Goal: Task Accomplishment & Management: Complete application form

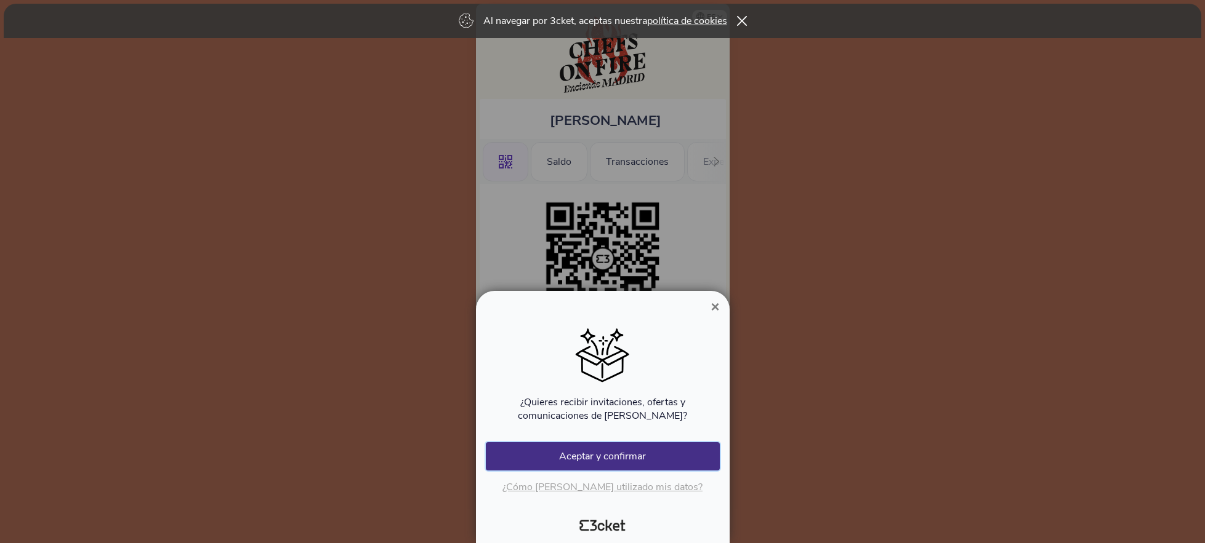
click at [595, 455] on button "Aceptar y confirmar" at bounding box center [603, 457] width 234 height 28
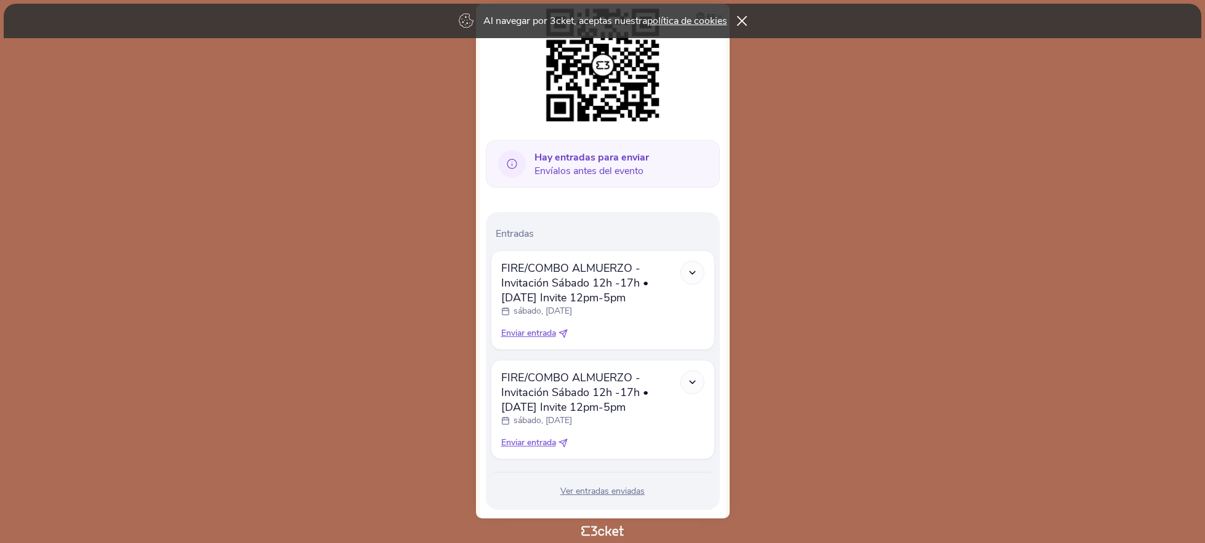
scroll to position [217, 0]
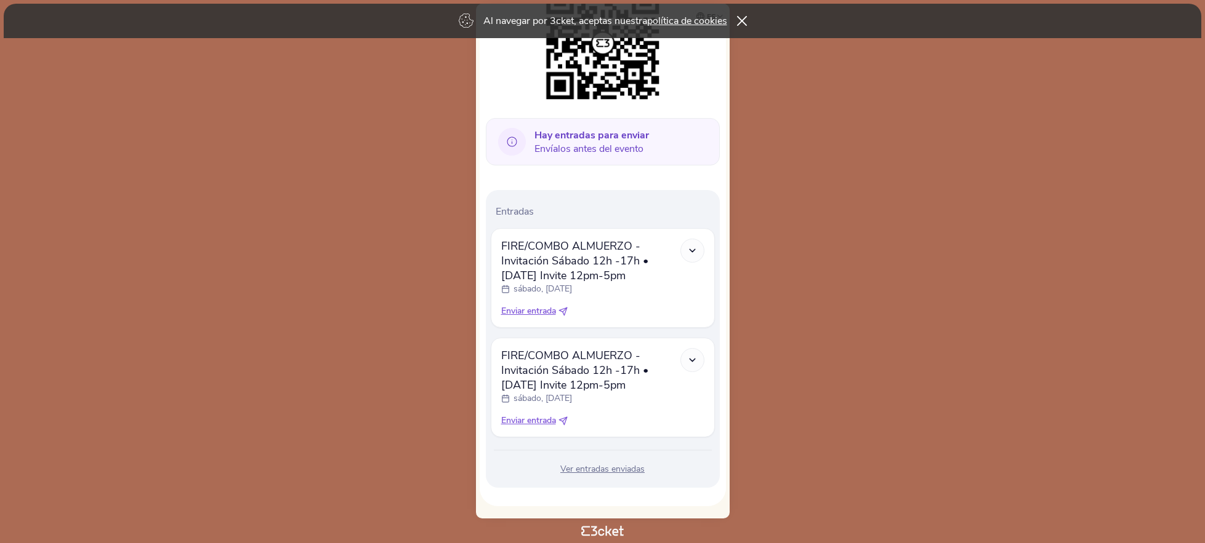
click at [566, 420] on icon at bounding box center [562, 421] width 9 height 9
select select "34"
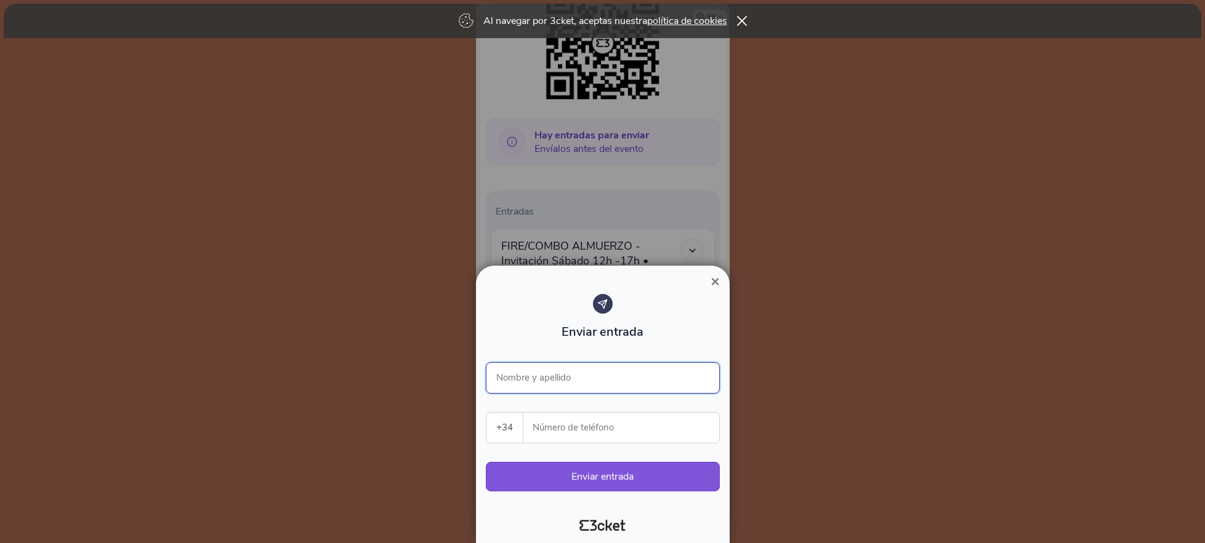
click at [539, 379] on input "Nombre y apellido" at bounding box center [603, 378] width 234 height 31
type input "Elisa Mayo"
click at [555, 425] on input "Número de teléfono" at bounding box center [626, 428] width 186 height 30
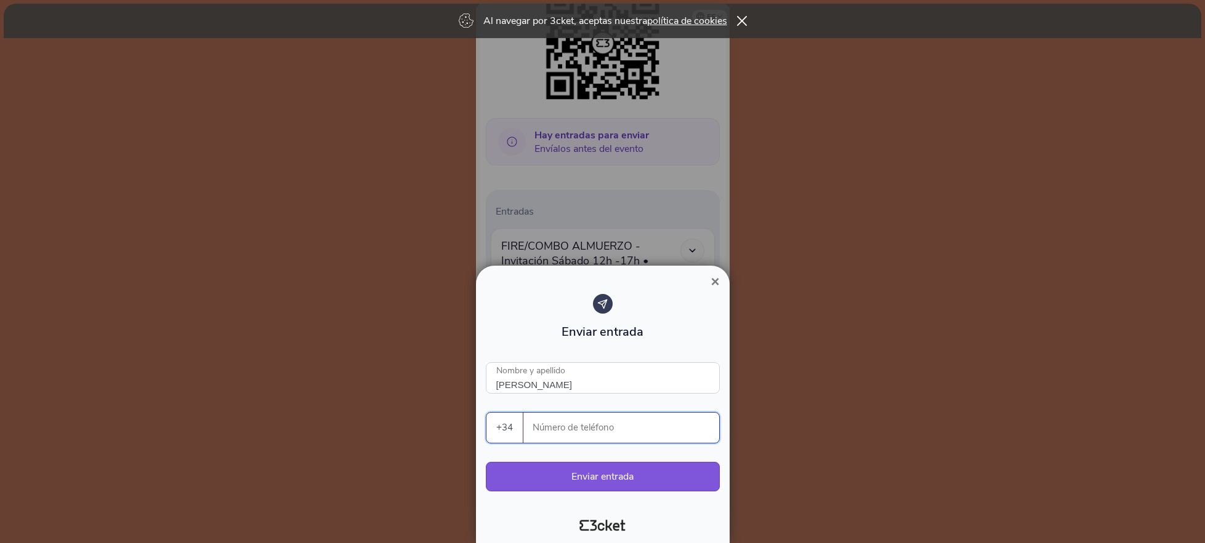
paste input "34684014074"
click at [542, 435] on input "34684014074" at bounding box center [626, 428] width 186 height 30
type input "684014074"
click at [604, 481] on button "Enviar entrada" at bounding box center [603, 477] width 234 height 30
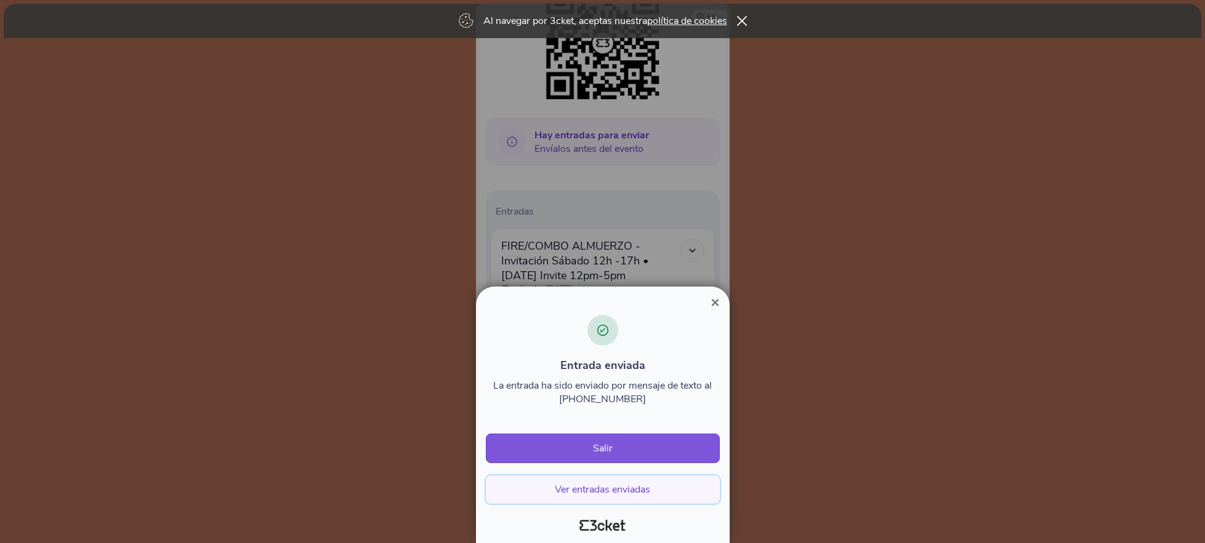
click at [619, 490] on button "Ver entradas enviadas" at bounding box center [603, 490] width 234 height 28
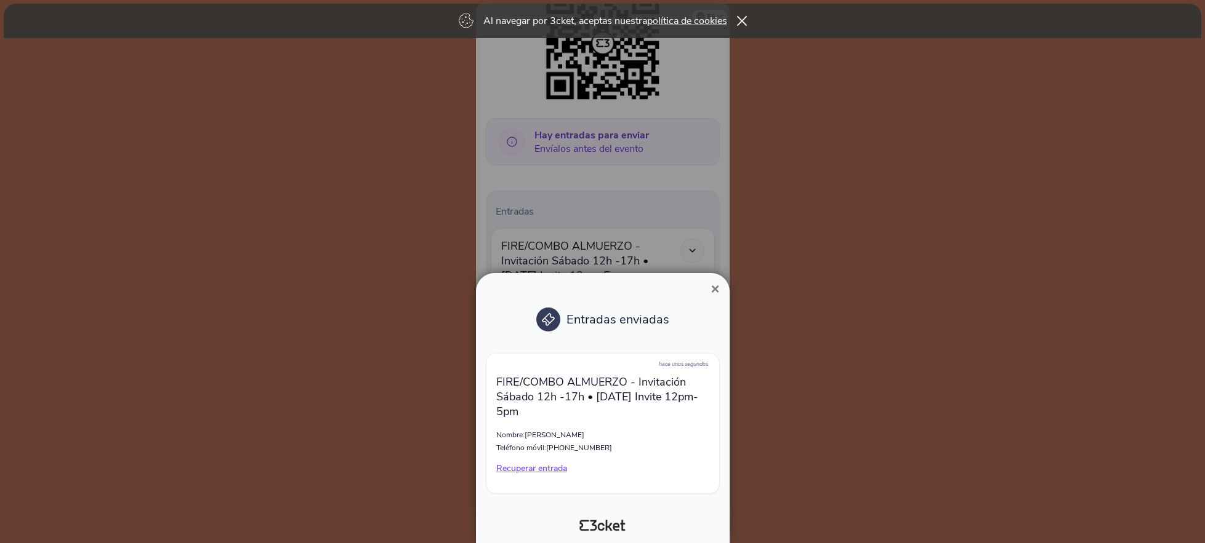
click at [716, 285] on span "×" at bounding box center [714, 289] width 9 height 17
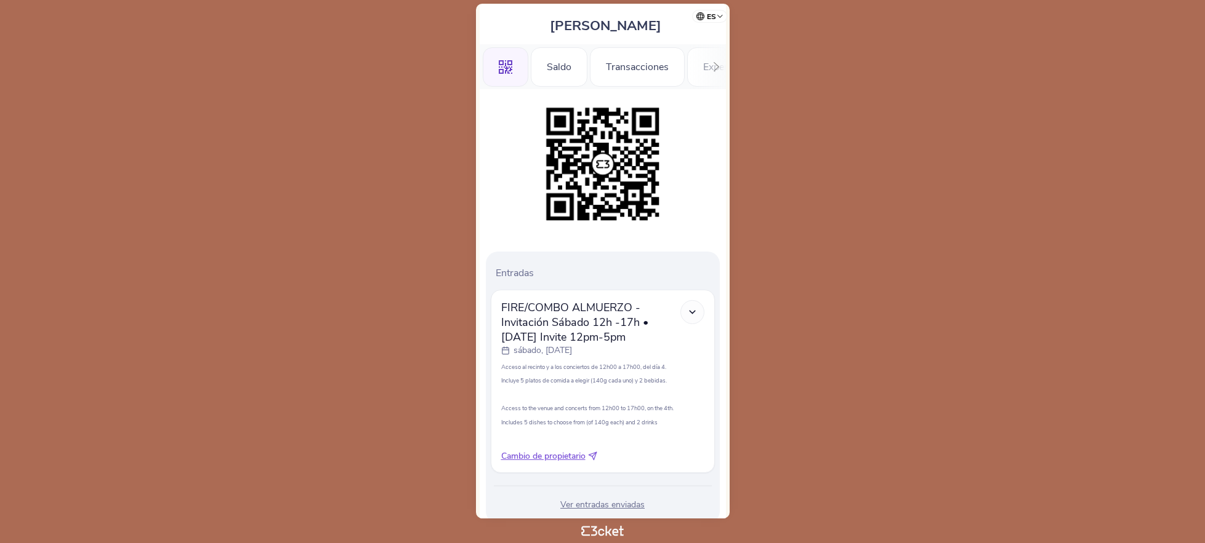
scroll to position [130, 0]
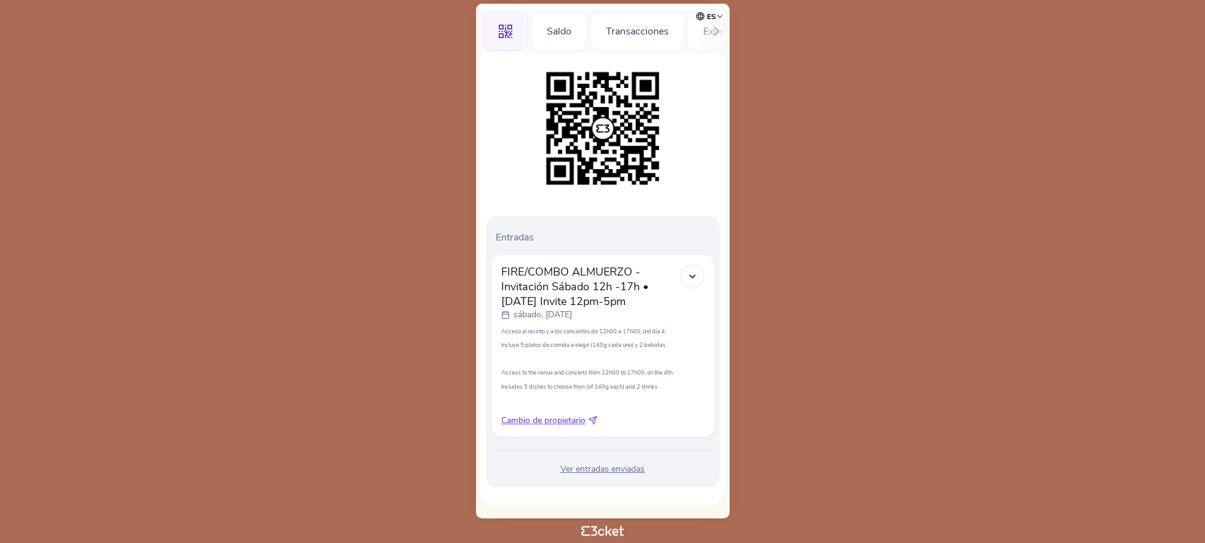
click at [691, 274] on icon at bounding box center [692, 276] width 10 height 10
click at [690, 278] on icon at bounding box center [692, 276] width 10 height 10
click at [595, 419] on icon at bounding box center [592, 420] width 9 height 9
select select "34"
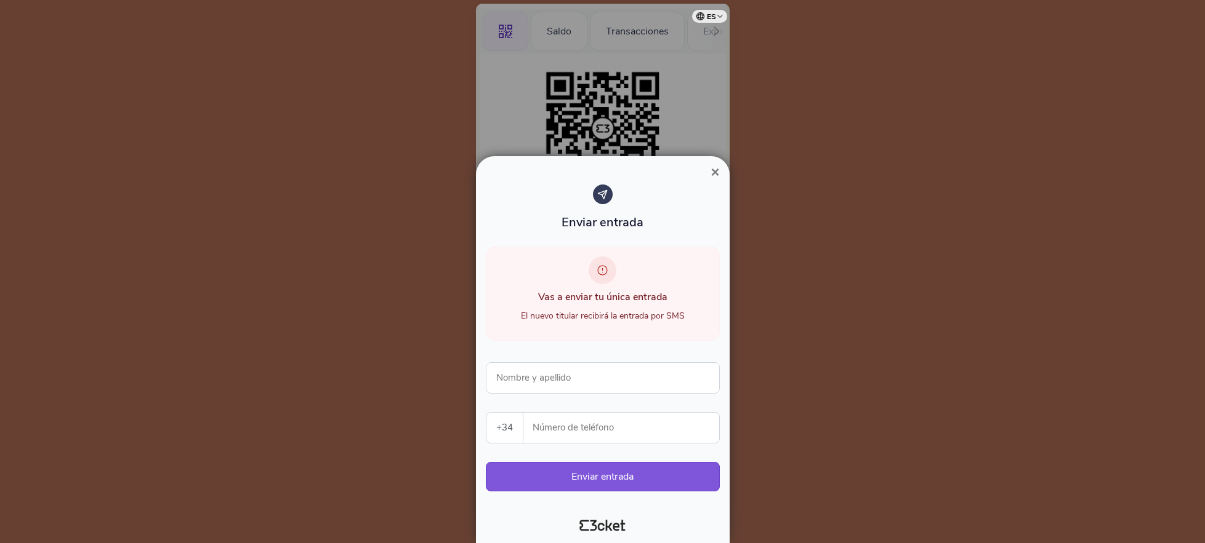
click at [710, 170] on span "×" at bounding box center [714, 172] width 9 height 17
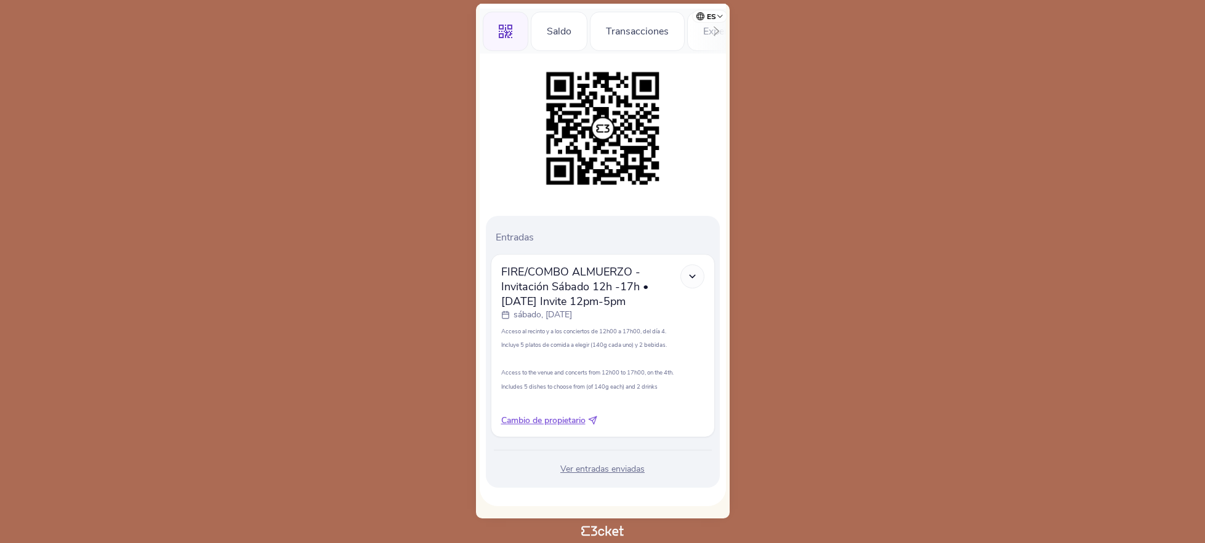
click at [583, 469] on div "Ver entradas enviadas" at bounding box center [603, 469] width 224 height 12
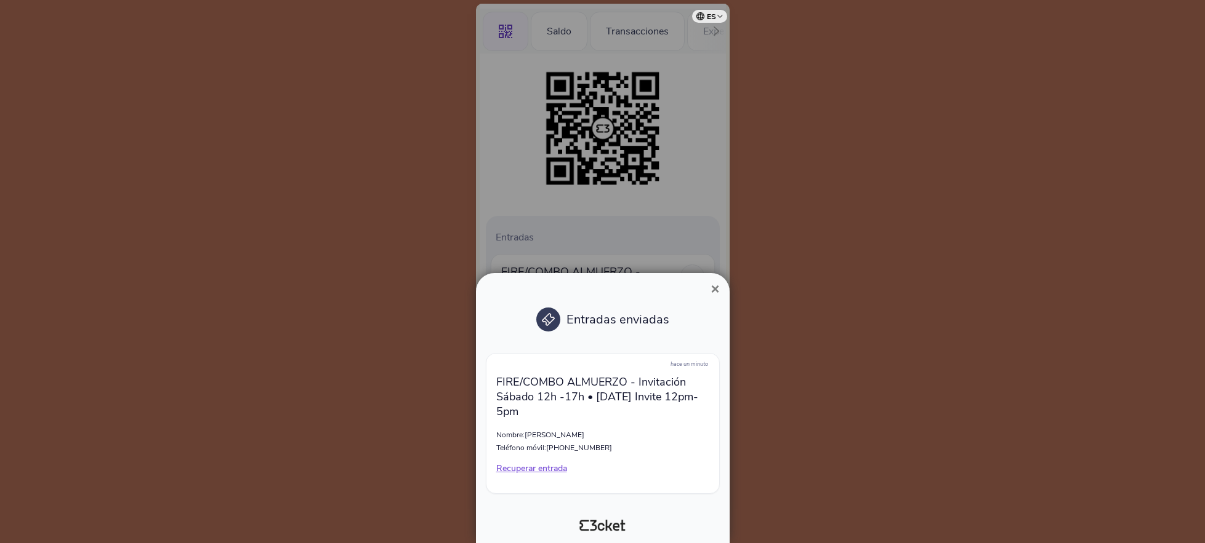
click at [918, 256] on div at bounding box center [602, 271] width 1205 height 543
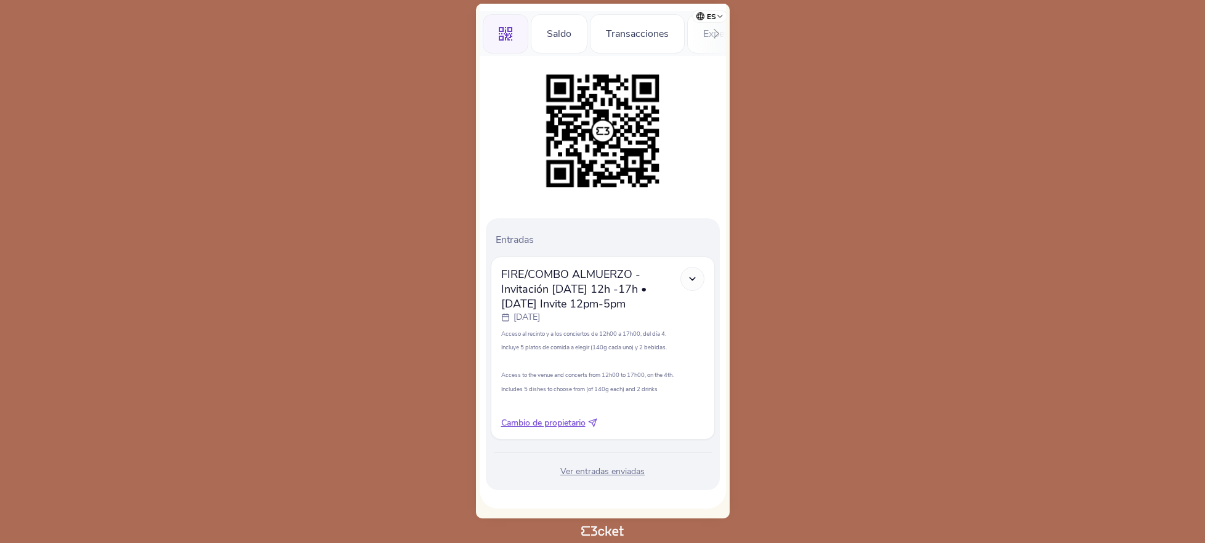
scroll to position [130, 0]
click at [691, 278] on icon at bounding box center [692, 276] width 10 height 10
click at [867, 305] on body "es Português ([GEOGRAPHIC_DATA]) English Español Catalan [DEMOGRAPHIC_DATA] [PE…" at bounding box center [602, 272] width 1195 height 534
